Goal: Information Seeking & Learning: Learn about a topic

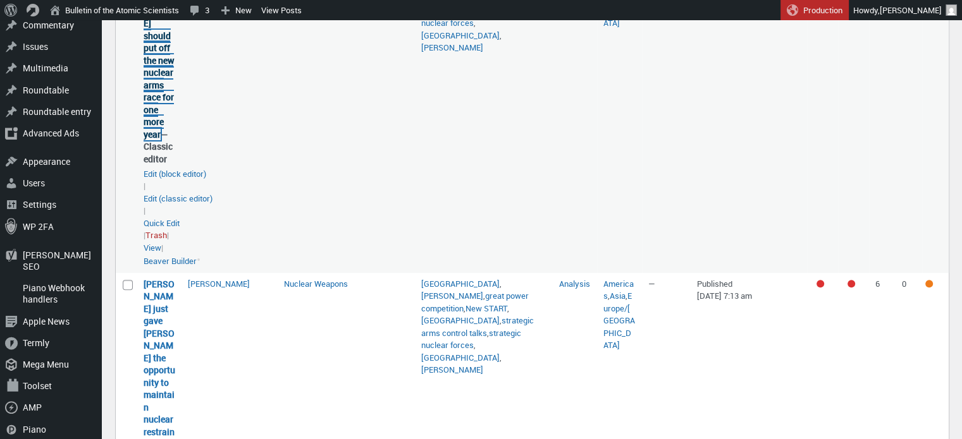
scroll to position [759, 0]
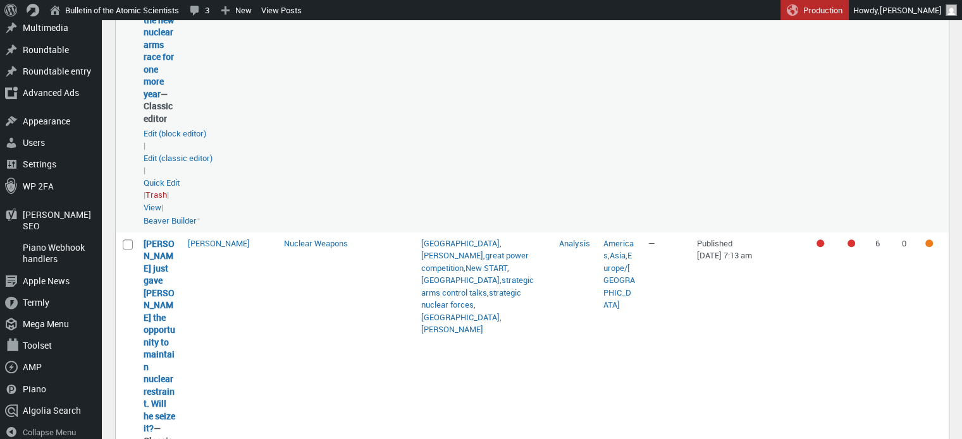
click at [296, 121] on td "Nuclear Weapons" at bounding box center [347, 71] width 138 height 322
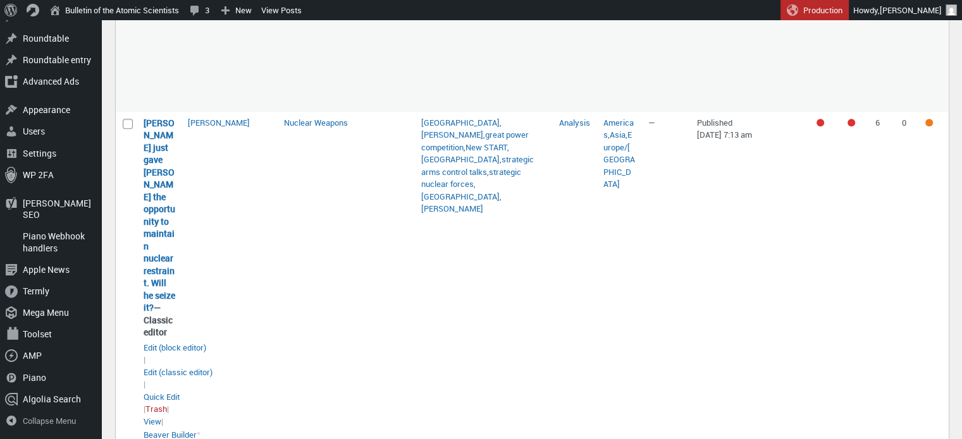
scroll to position [885, 0]
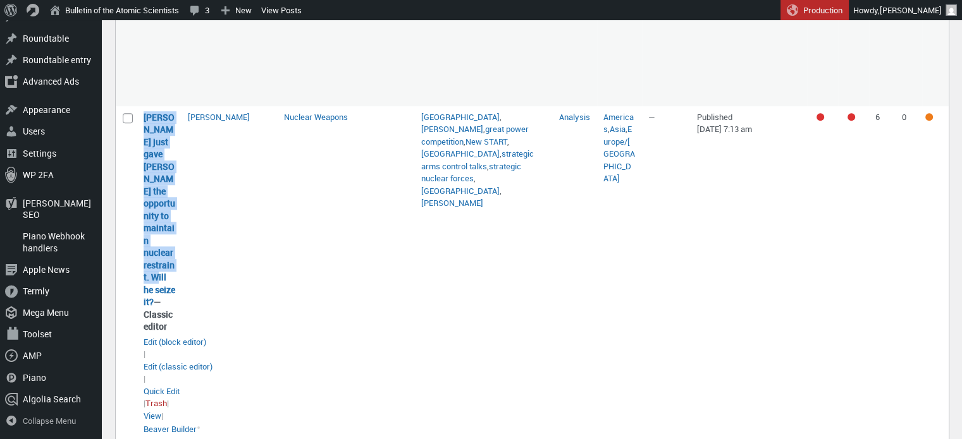
drag, startPoint x: 176, startPoint y: 286, endPoint x: 138, endPoint y: 130, distance: 160.5
click at [138, 130] on td "Putin just gave Trump the opportunity to maintain nuclear restraint. Will he se…" at bounding box center [159, 273] width 44 height 335
copy link "Putin just gave Trump the opportunity to maintain nuclear restraint. Will he se…"
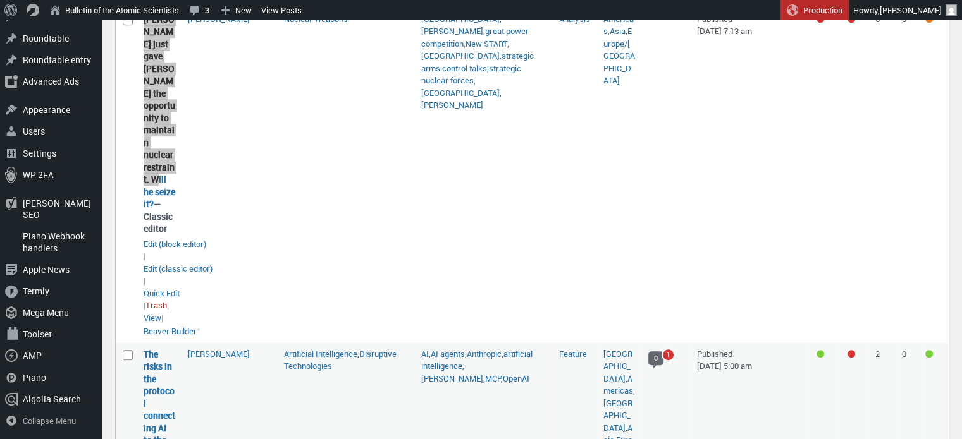
scroll to position [1138, 0]
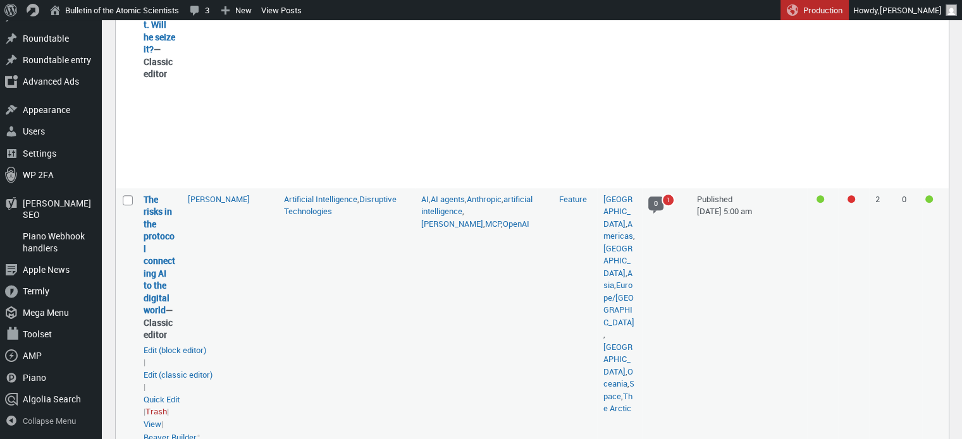
click at [220, 282] on td "Sara Goudarzi" at bounding box center [229, 318] width 96 height 261
drag, startPoint x: 169, startPoint y: 309, endPoint x: 142, endPoint y: 194, distance: 117.6
click at [142, 194] on td "The risks in the protocol connecting AI to the digital world — Classic editor T…" at bounding box center [159, 318] width 44 height 261
copy link "The risks in the protocol connecting AI to the digital world"
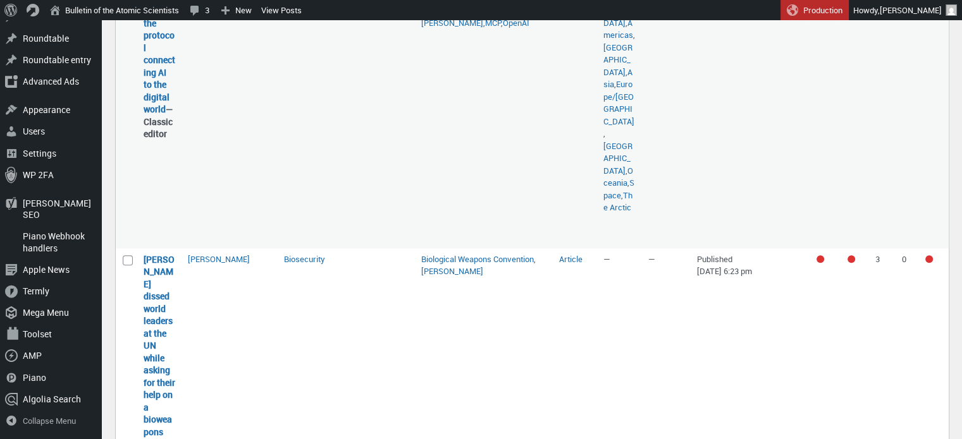
scroll to position [1517, 0]
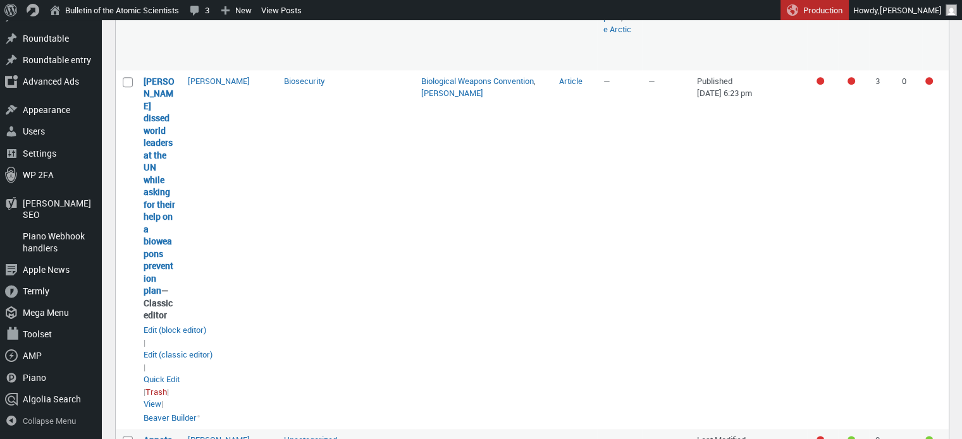
click at [215, 224] on td "Matt Field" at bounding box center [229, 250] width 96 height 360
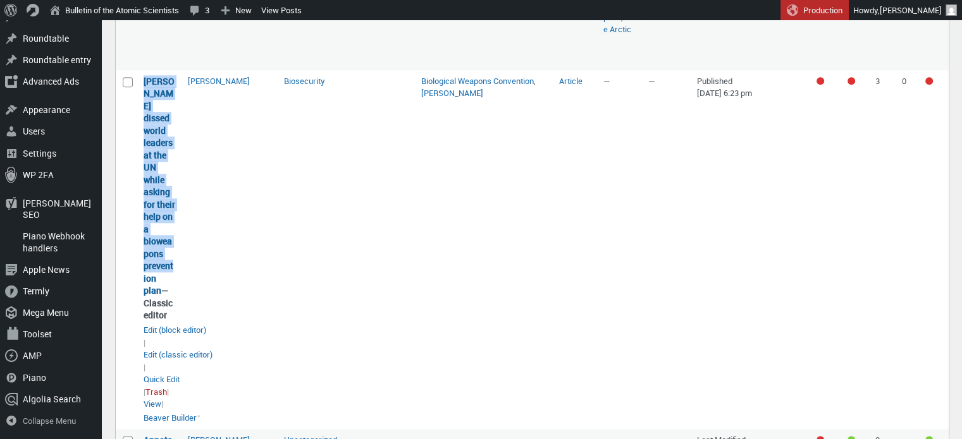
drag, startPoint x: 162, startPoint y: 291, endPoint x: 144, endPoint y: 92, distance: 199.3
click at [144, 92] on strong "Trump dissed world leaders at the UN while asking for their help on a bioweapon…" at bounding box center [160, 198] width 32 height 247
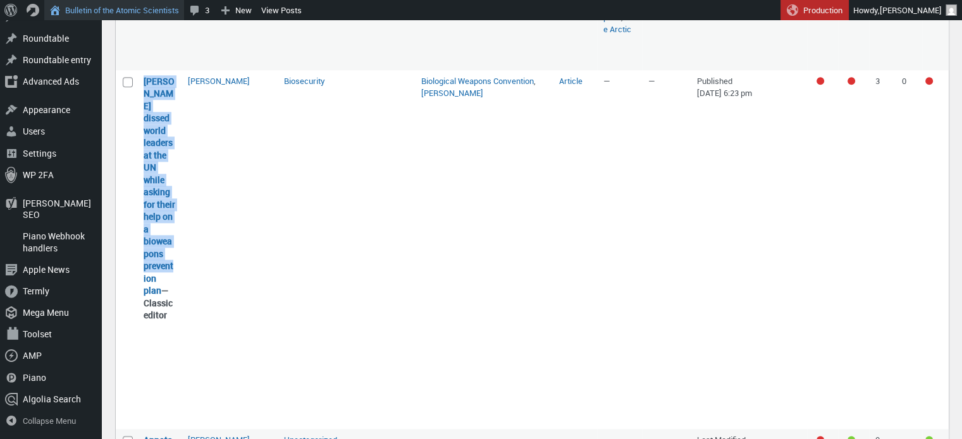
copy link "Trump dissed world leaders at the UN while asking for their help on a bioweapon…"
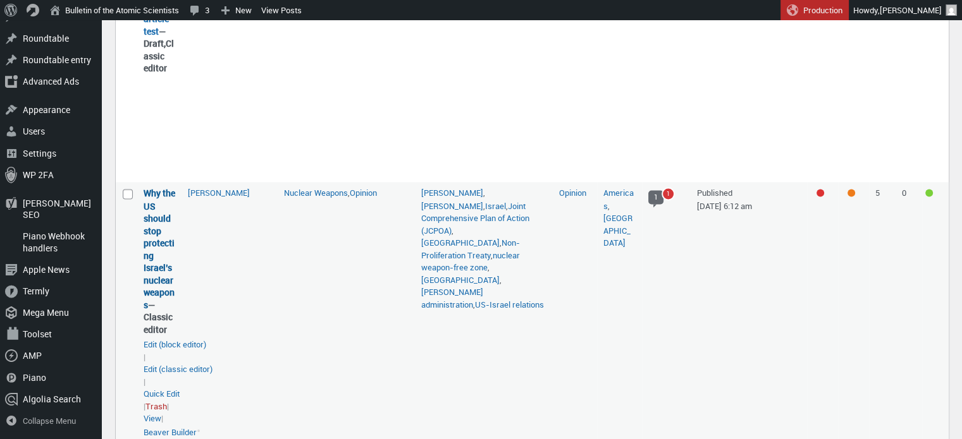
scroll to position [2213, 0]
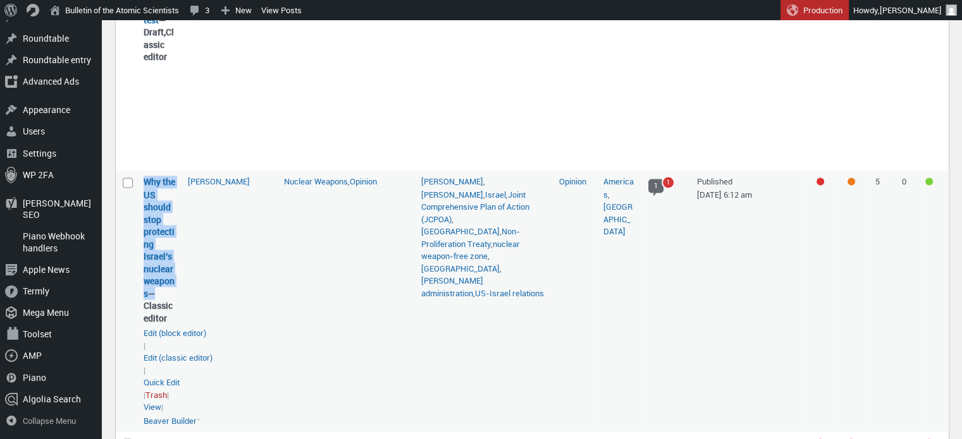
drag, startPoint x: 149, startPoint y: 318, endPoint x: 137, endPoint y: 209, distance: 110.0
click at [137, 209] on td "Why the US should stop protecting Israel’s nuclear weapons — Classic editor Why…" at bounding box center [159, 301] width 44 height 261
copy strong "Why the US should stop protecting Israel’s nuclear weapons"
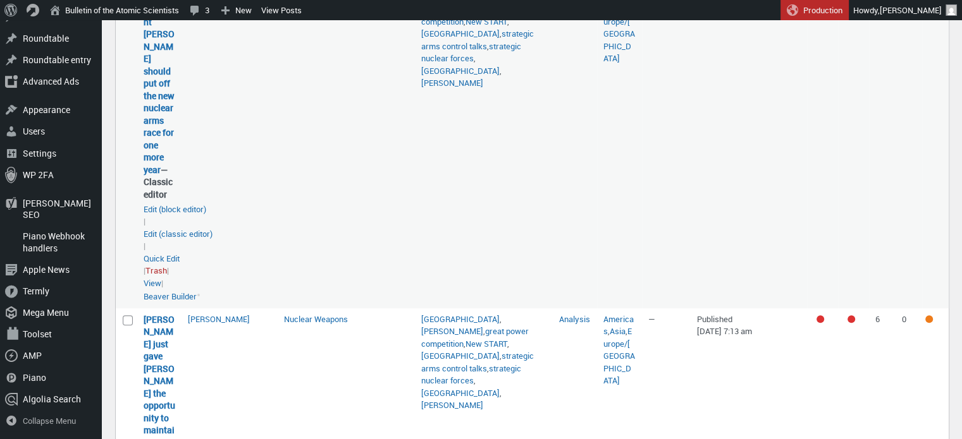
scroll to position [759, 0]
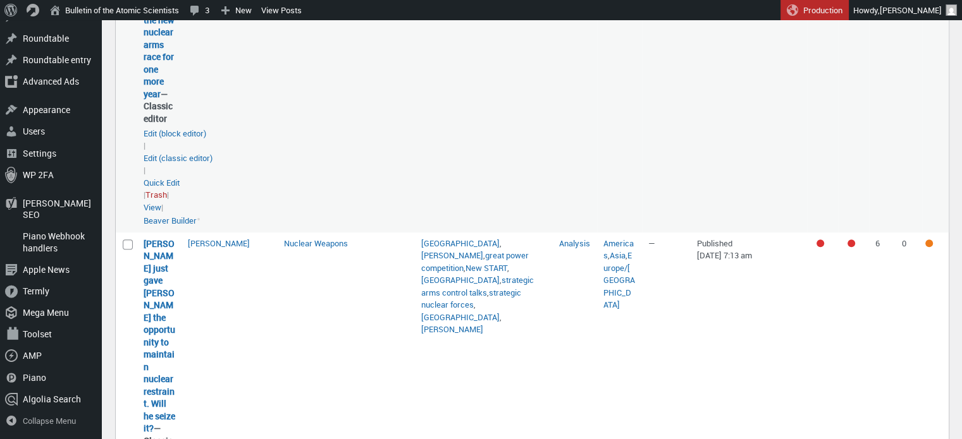
click at [616, 99] on td "Americas , Asia , Europe/Russia" at bounding box center [619, 71] width 44 height 322
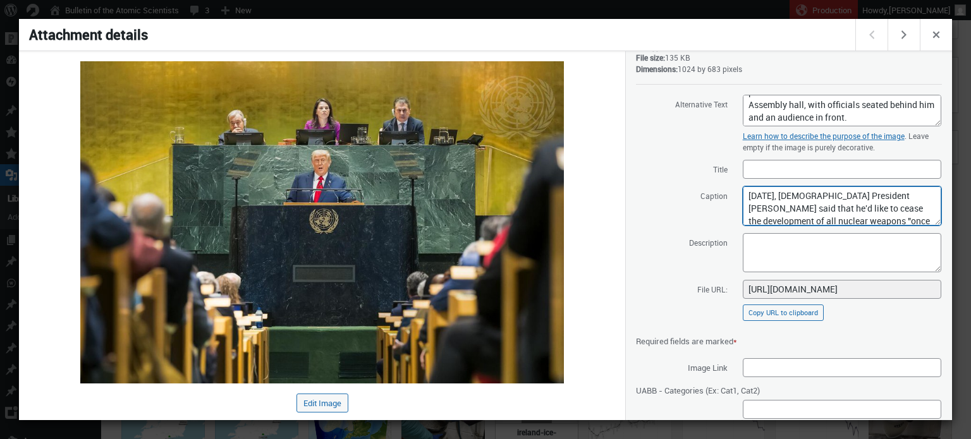
drag, startPoint x: 805, startPoint y: 214, endPoint x: 725, endPoint y: 166, distance: 93.0
click at [725, 166] on div "Alternative Text A man in a blue suit and red tie speaks at a podium in the Uni…" at bounding box center [789, 274] width 306 height 360
